Goal: Find contact information: Find contact information

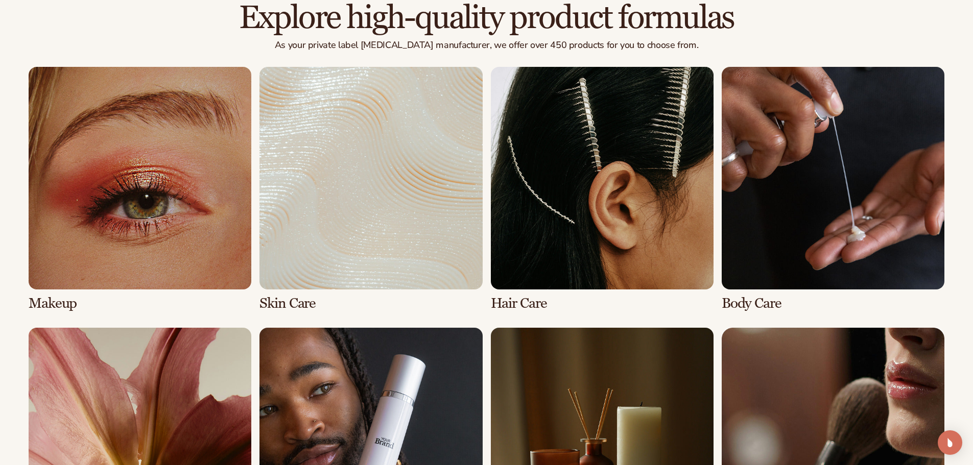
scroll to position [817, 0]
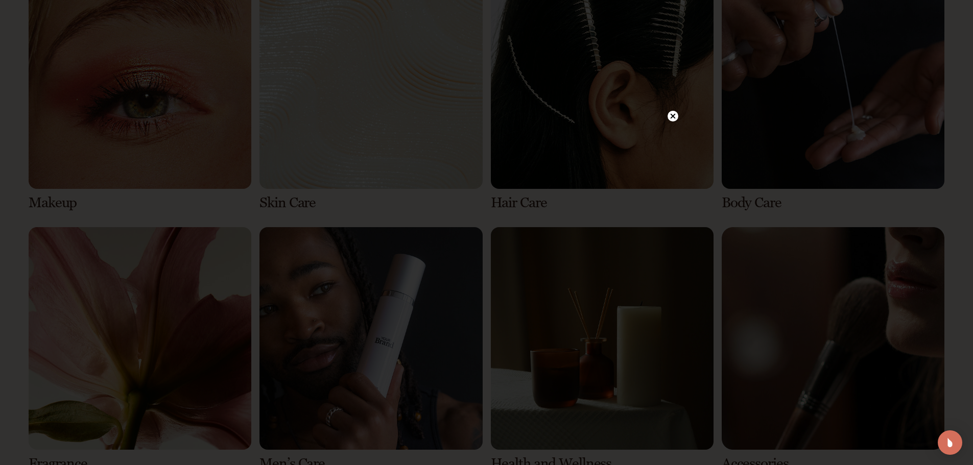
click at [673, 113] on circle at bounding box center [672, 116] width 11 height 11
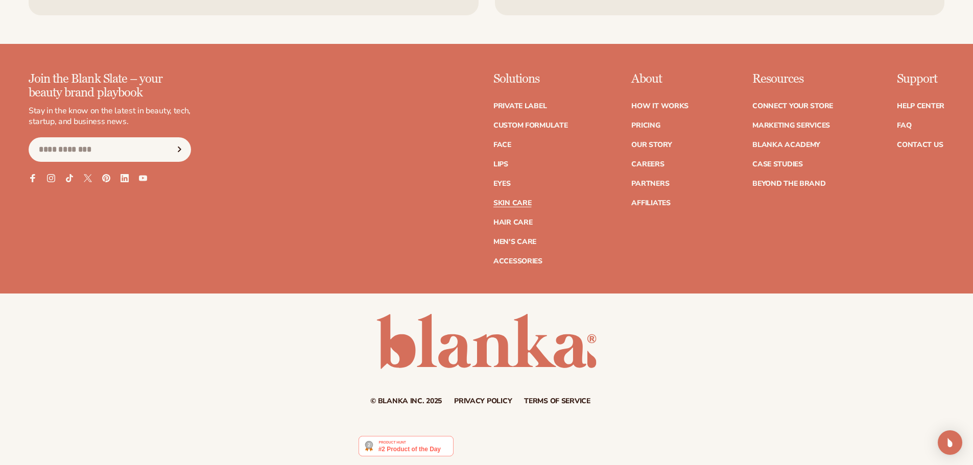
scroll to position [2204, 0]
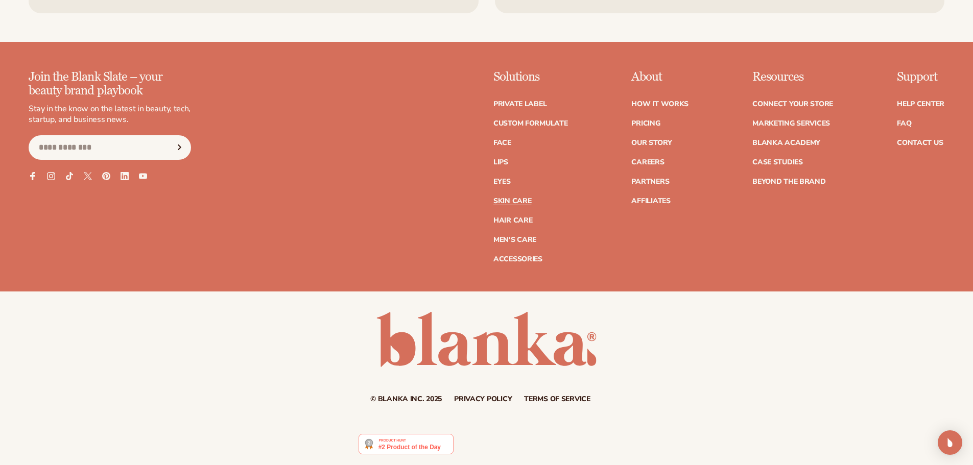
click at [933, 136] on ul "Help Center FAQ Contact Us" at bounding box center [920, 118] width 47 height 56
click at [932, 142] on link "Contact Us" at bounding box center [920, 142] width 46 height 7
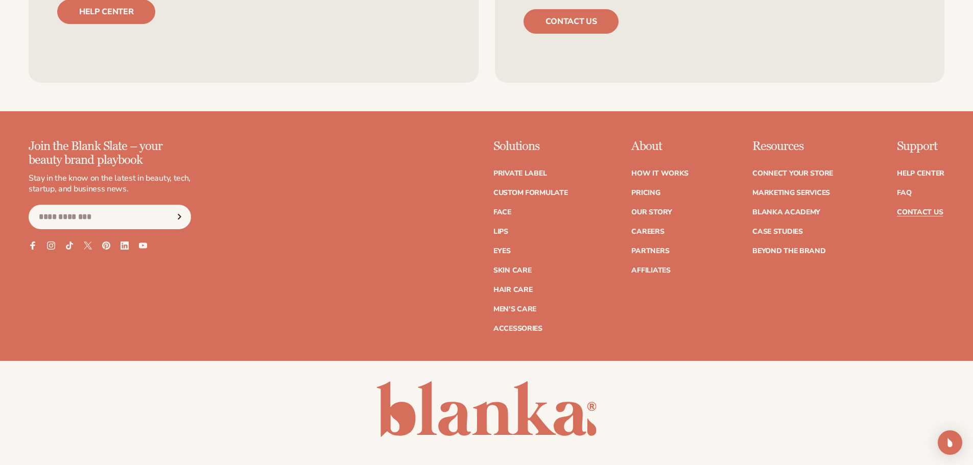
scroll to position [887, 0]
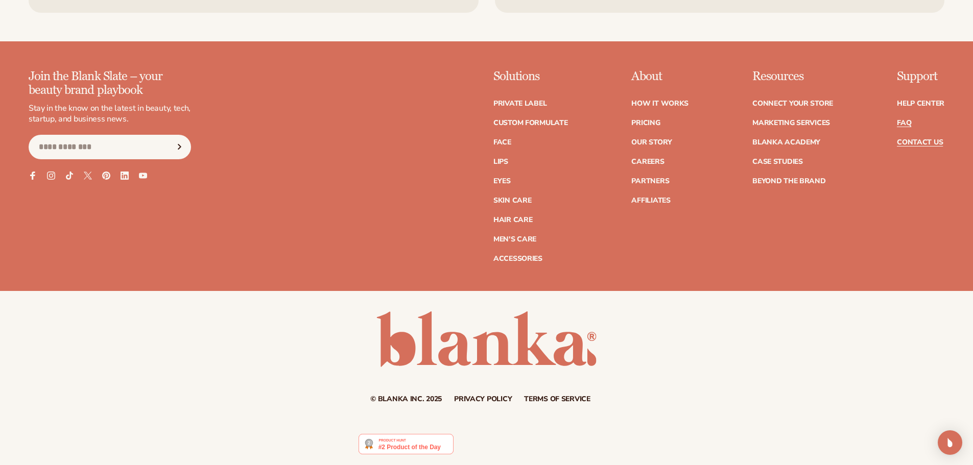
click at [907, 120] on link "FAQ" at bounding box center [904, 122] width 14 height 7
